Goal: Task Accomplishment & Management: Manage account settings

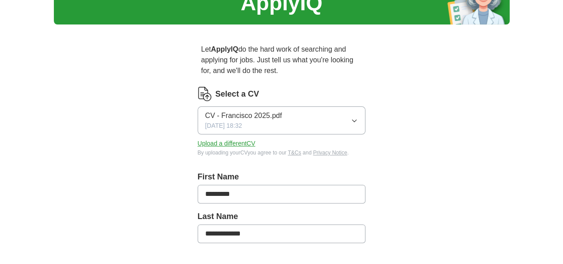
scroll to position [59, 0]
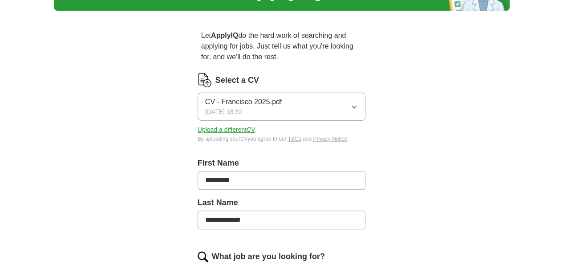
click at [216, 125] on button "Upload a different CV" at bounding box center [227, 129] width 58 height 9
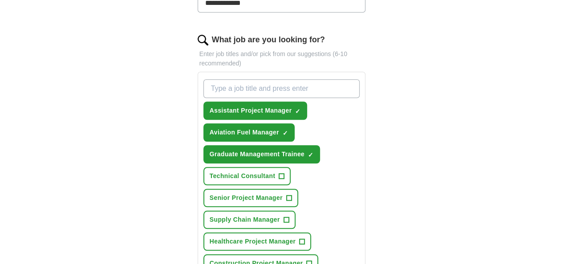
scroll to position [297, 0]
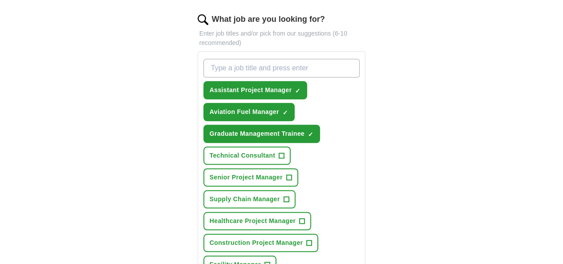
click at [270, 261] on span "+" at bounding box center [267, 264] width 5 height 7
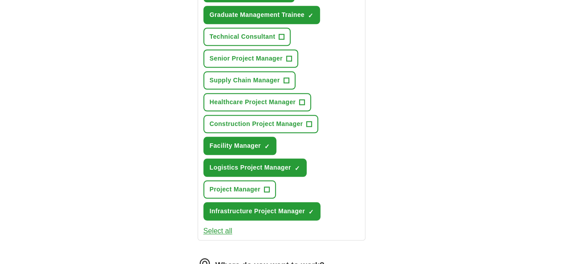
type input "*******"
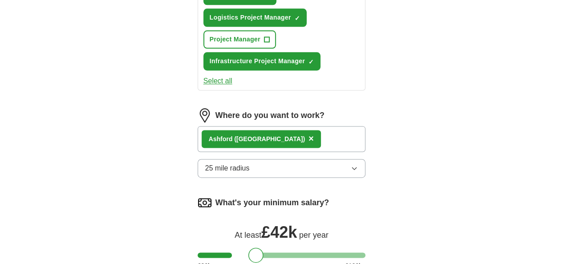
scroll to position [594, 0]
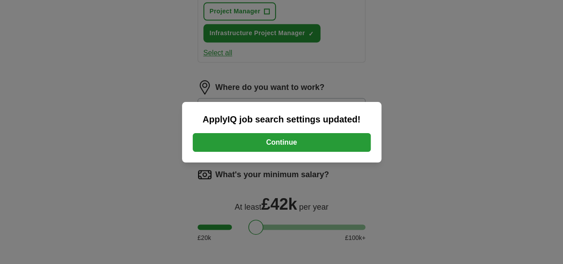
click at [287, 143] on button "Continue" at bounding box center [282, 142] width 178 height 19
